Goal: Navigation & Orientation: Find specific page/section

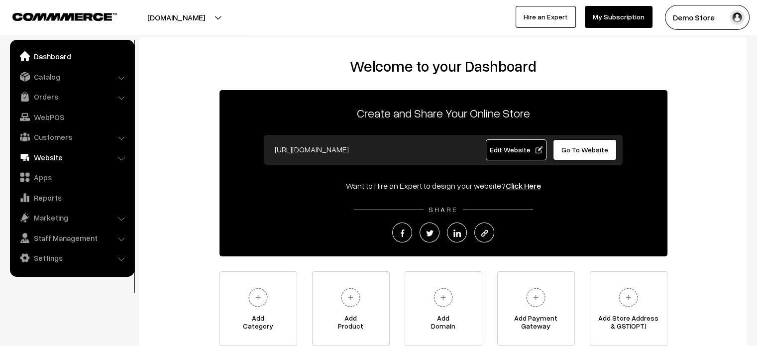
click at [59, 153] on link "Website" at bounding box center [71, 157] width 118 height 18
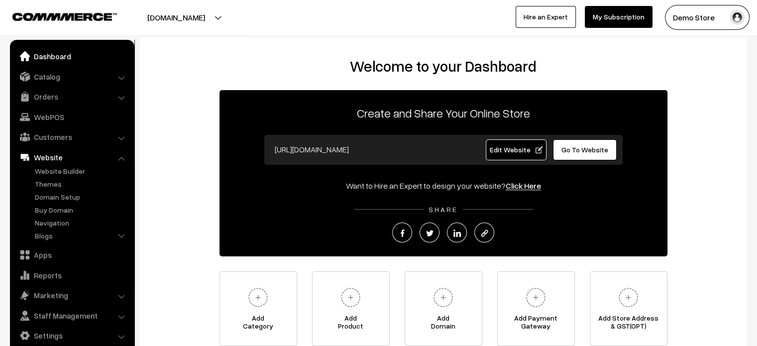
click at [54, 56] on link "Dashboard" at bounding box center [71, 56] width 118 height 18
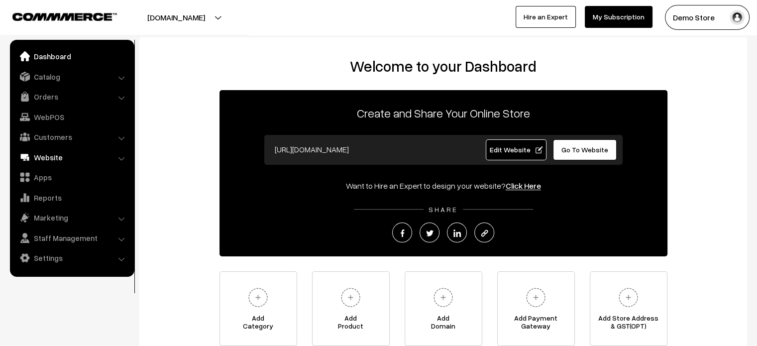
click at [65, 156] on link "Website" at bounding box center [71, 157] width 118 height 18
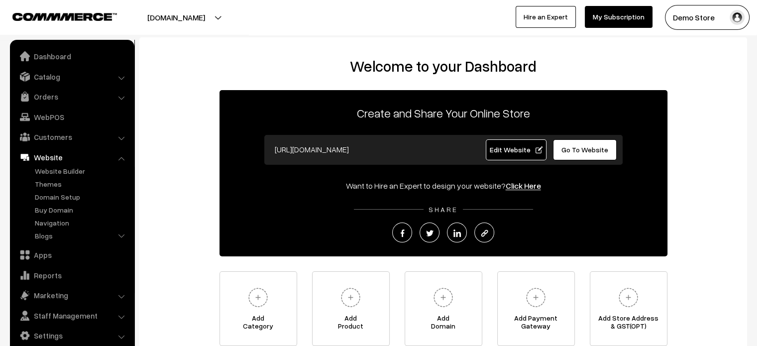
click at [60, 163] on link "Website" at bounding box center [71, 157] width 118 height 18
click at [514, 152] on span "Edit Website" at bounding box center [515, 149] width 53 height 8
click at [55, 59] on link "Dashboard" at bounding box center [71, 56] width 118 height 18
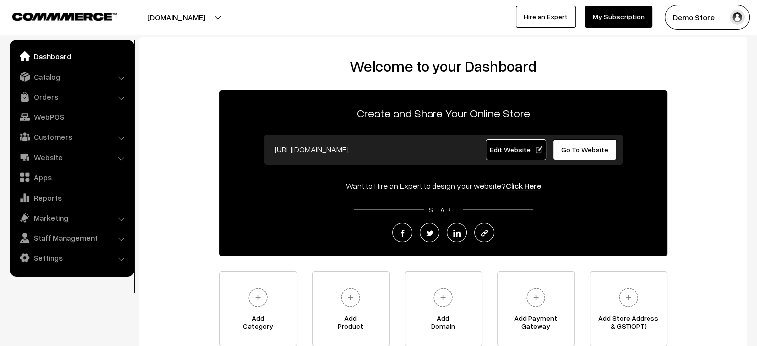
click at [63, 57] on link "Dashboard" at bounding box center [71, 56] width 118 height 18
click at [48, 155] on link "Website" at bounding box center [71, 157] width 118 height 18
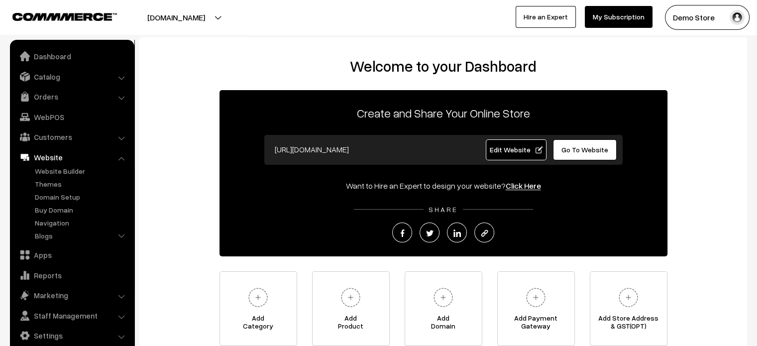
click at [504, 151] on span "Edit Website" at bounding box center [515, 149] width 53 height 8
